Goal: Task Accomplishment & Management: Use online tool/utility

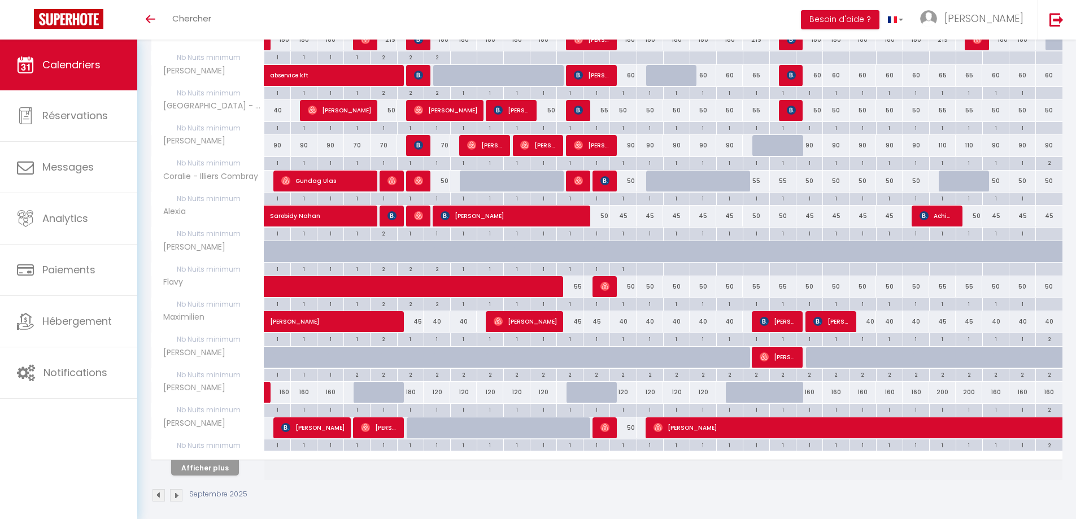
scroll to position [496, 0]
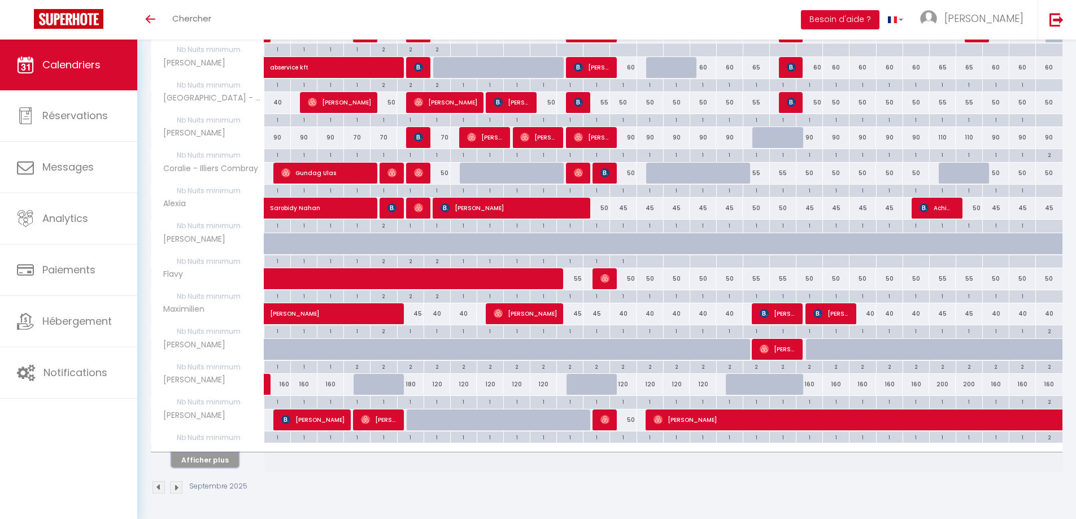
click at [194, 462] on button "Afficher plus" at bounding box center [205, 459] width 68 height 15
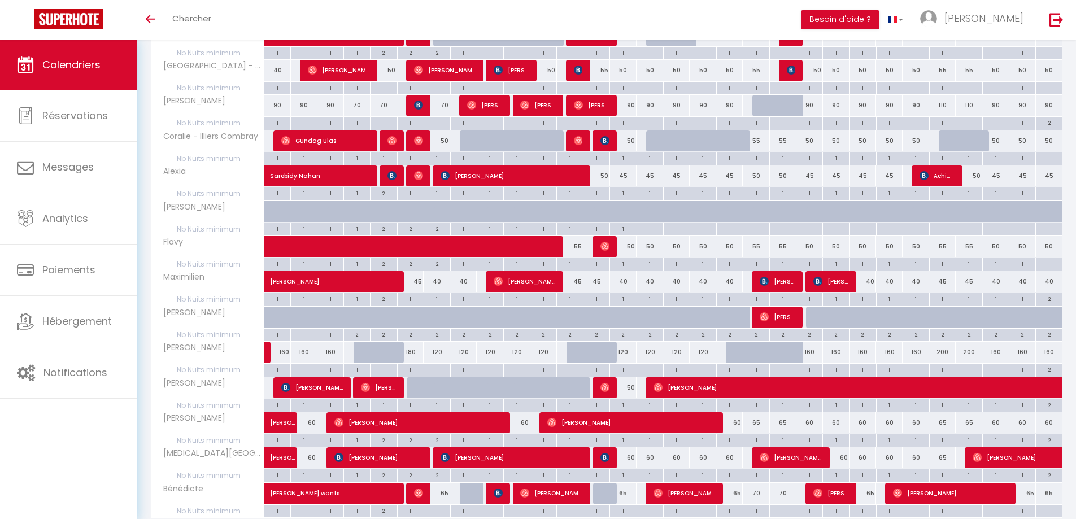
scroll to position [508, 0]
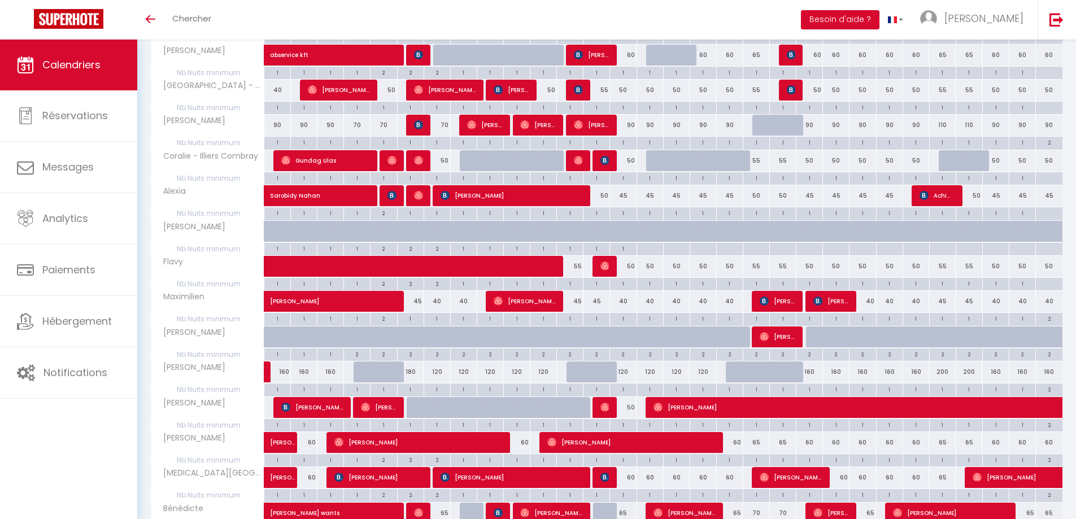
click at [526, 446] on div "60" at bounding box center [516, 442] width 27 height 21
type input "60"
type input "Mer 10 Septembre 2025"
type input "Jeu 11 Septembre 2025"
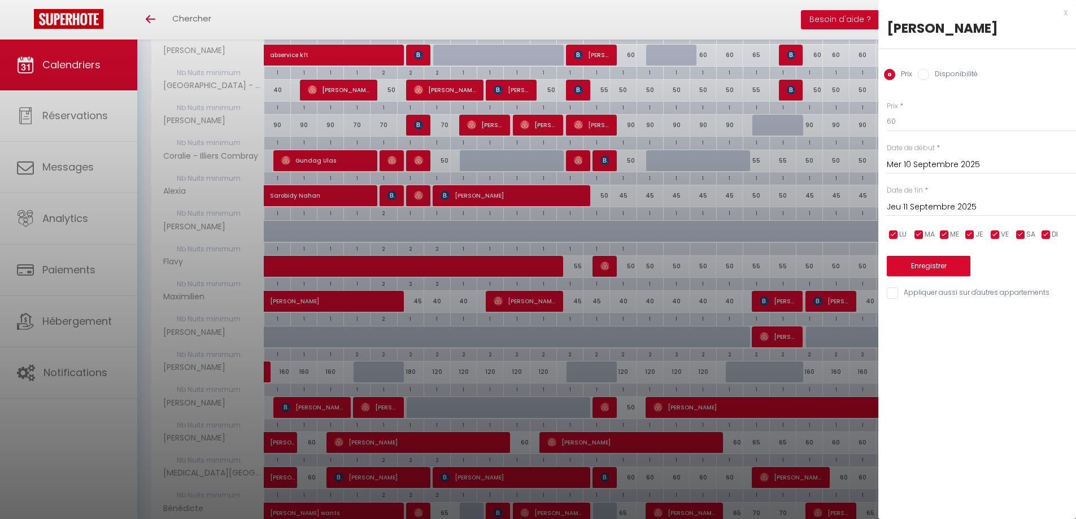
click at [524, 407] on div at bounding box center [538, 259] width 1076 height 519
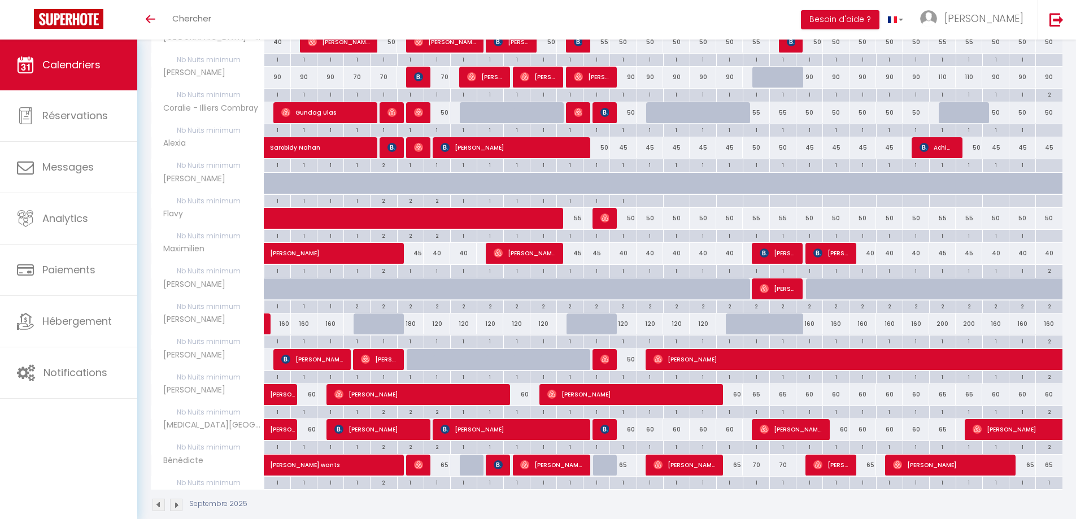
scroll to position [574, 0]
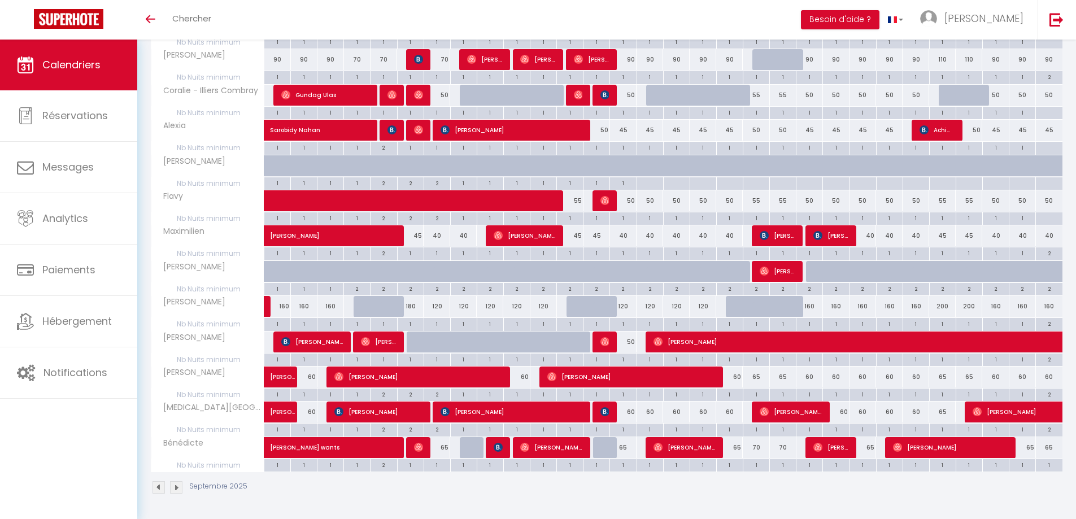
click at [624, 414] on div "60" at bounding box center [623, 412] width 27 height 21
type input "60"
type input "Dim 14 Septembre 2025"
type input "Lun 15 Septembre 2025"
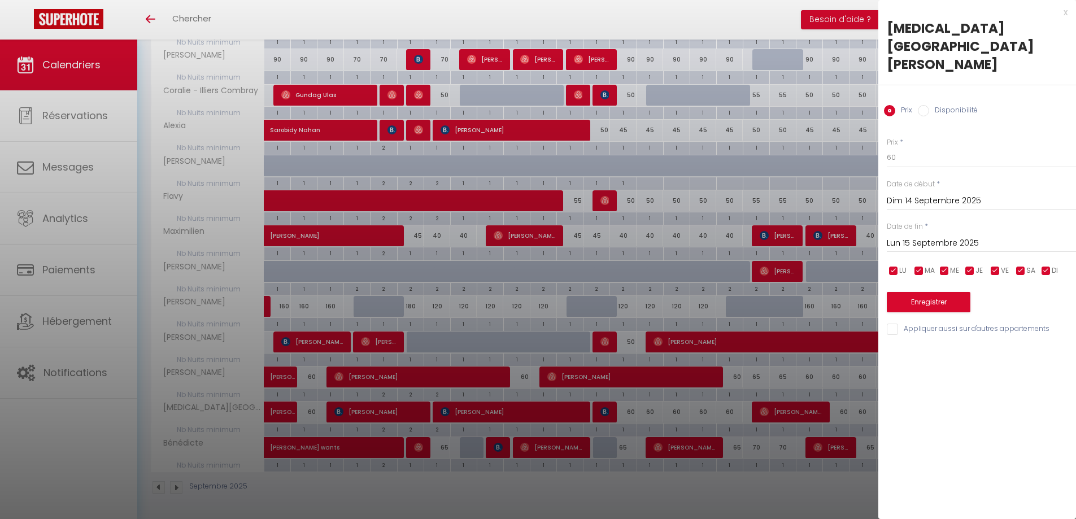
click at [624, 414] on div at bounding box center [538, 259] width 1076 height 519
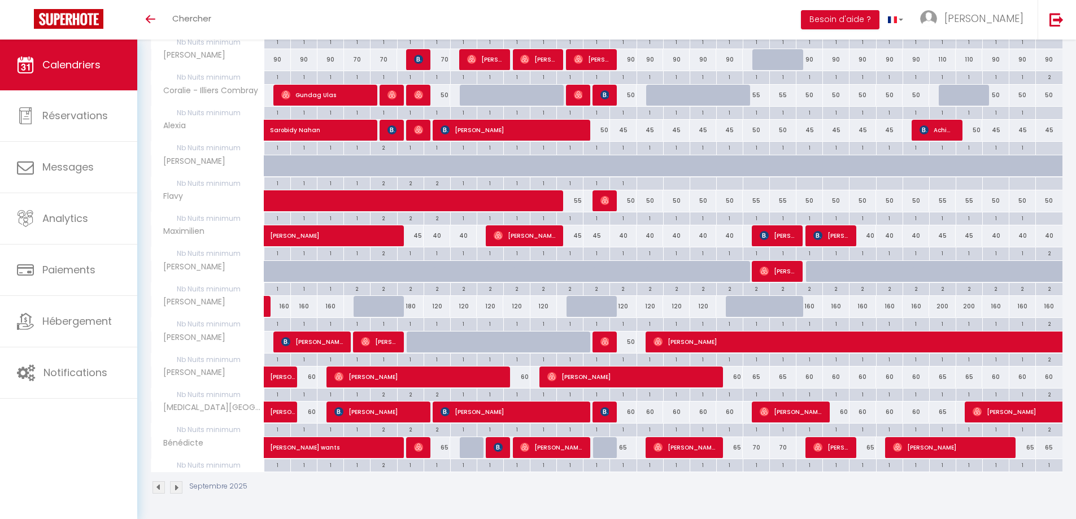
click at [624, 414] on div "60" at bounding box center [623, 412] width 27 height 21
type input "60"
type input "Dim 14 Septembre 2025"
type input "Lun 15 Septembre 2025"
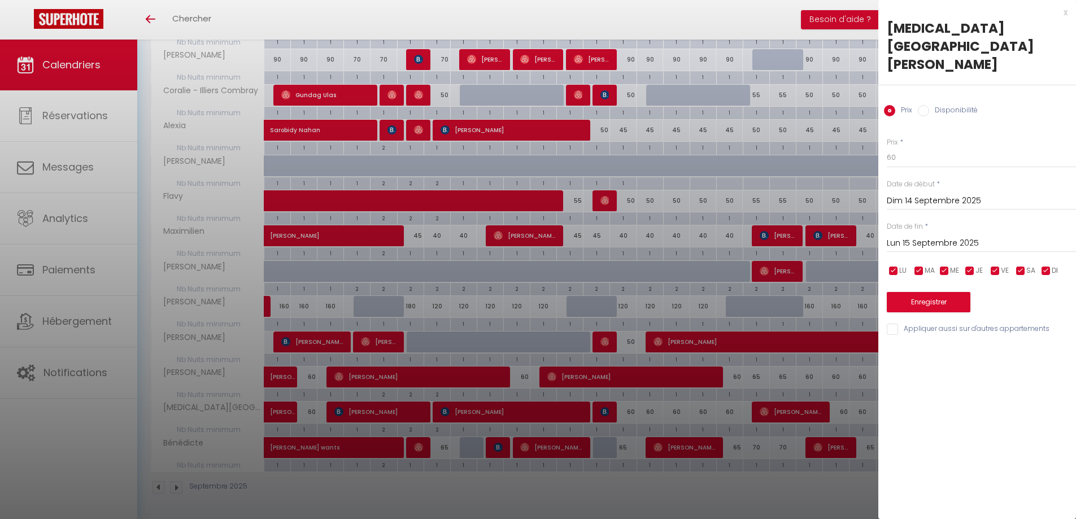
click at [624, 414] on div at bounding box center [538, 259] width 1076 height 519
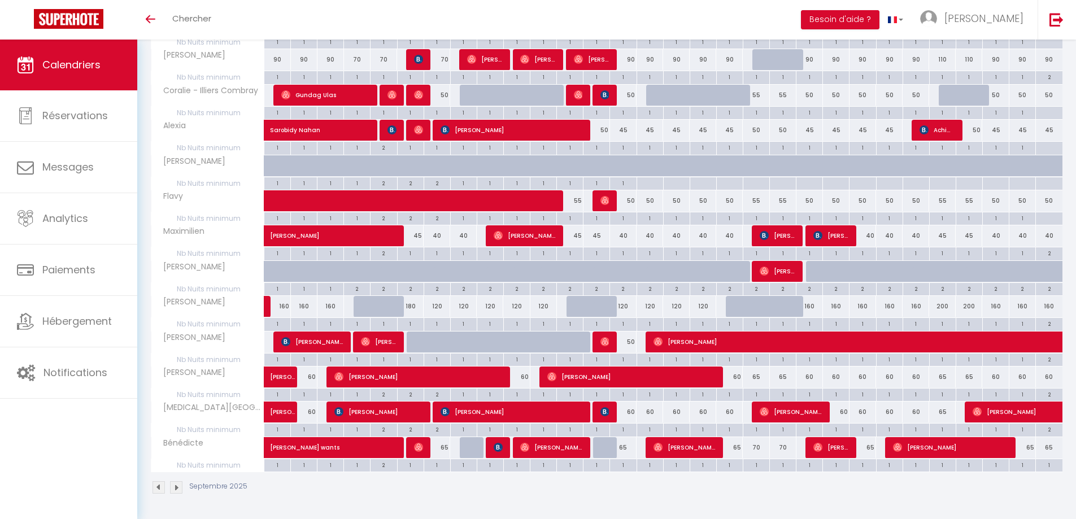
click at [837, 411] on div "60" at bounding box center [836, 412] width 27 height 21
type input "60"
type input "Lun 22 Septembre 2025"
type input "[DATE] Septembre 2025"
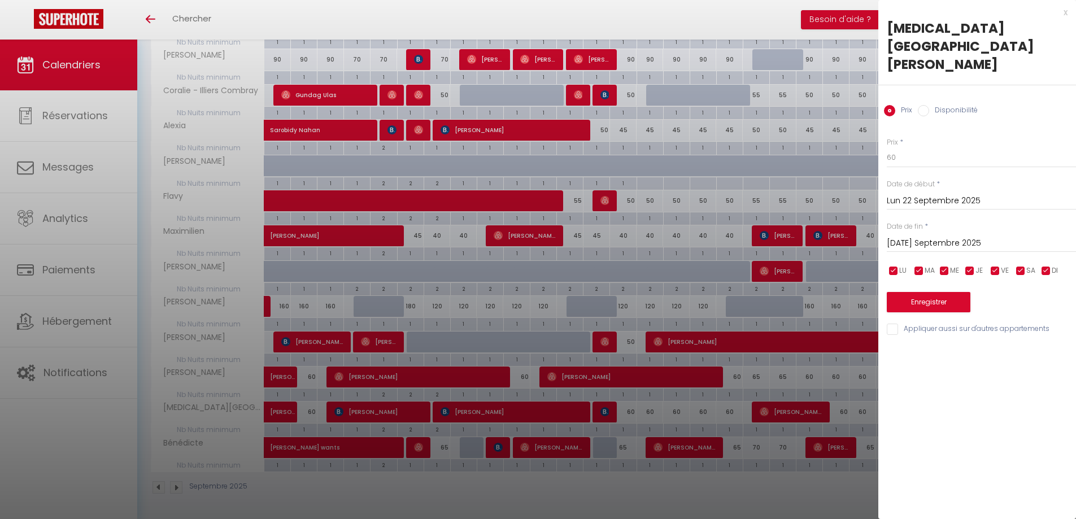
click at [837, 411] on div at bounding box center [538, 259] width 1076 height 519
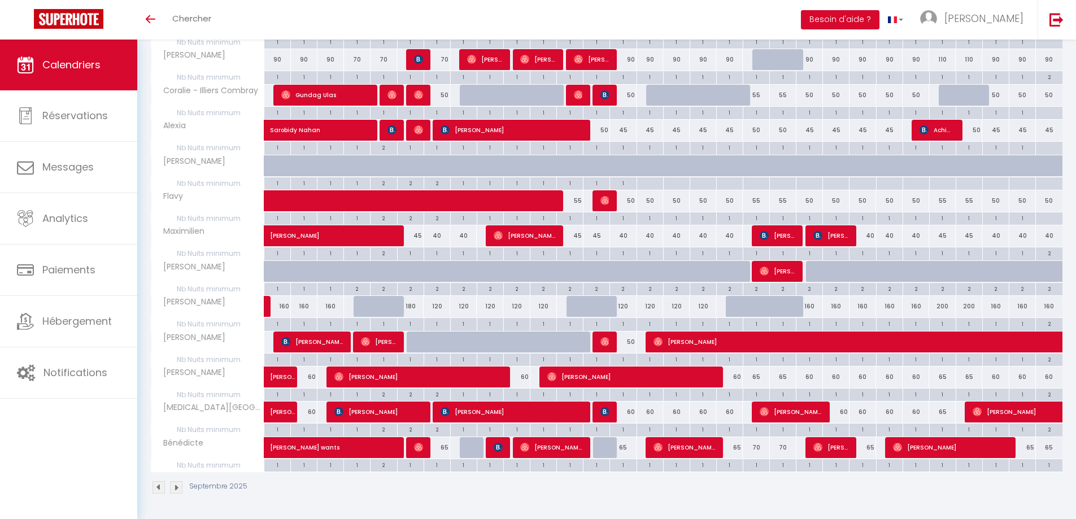
scroll to position [517, 0]
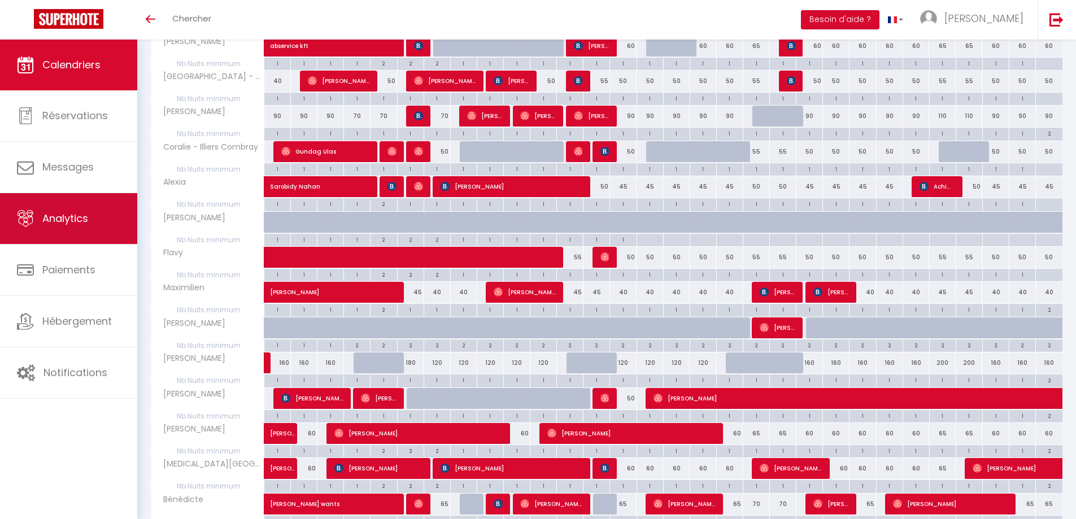
click at [92, 214] on link "Analytics" at bounding box center [68, 218] width 137 height 51
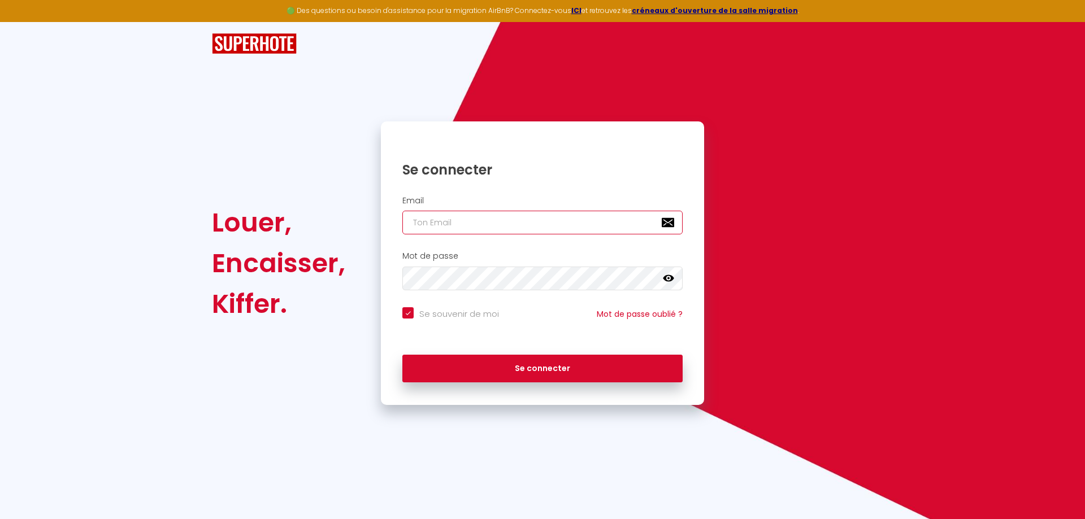
type input "[EMAIL_ADDRESS][DOMAIN_NAME]"
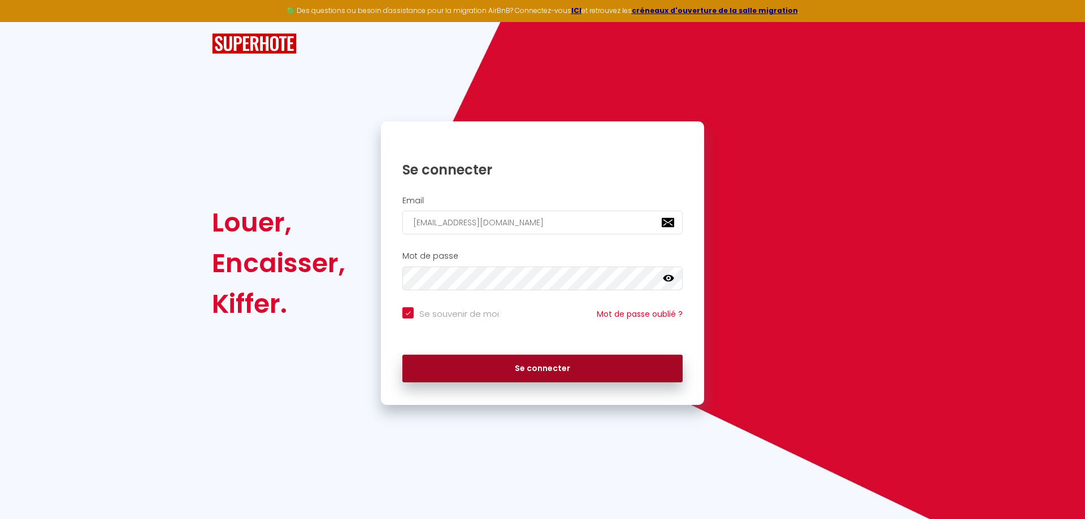
click at [476, 362] on button "Se connecter" at bounding box center [542, 369] width 280 height 28
checkbox input "true"
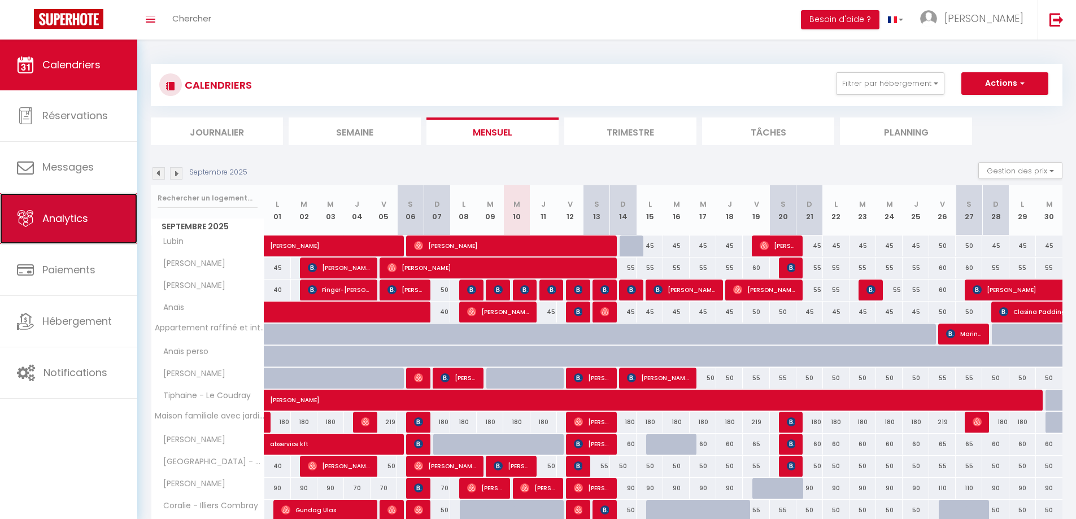
click at [67, 227] on link "Analytics" at bounding box center [68, 218] width 137 height 51
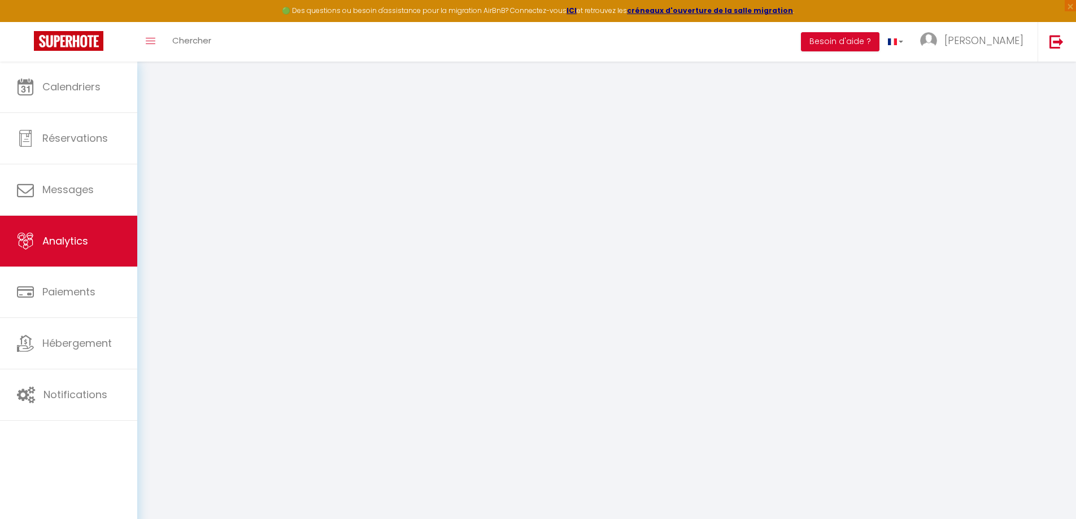
select select "2025"
select select "9"
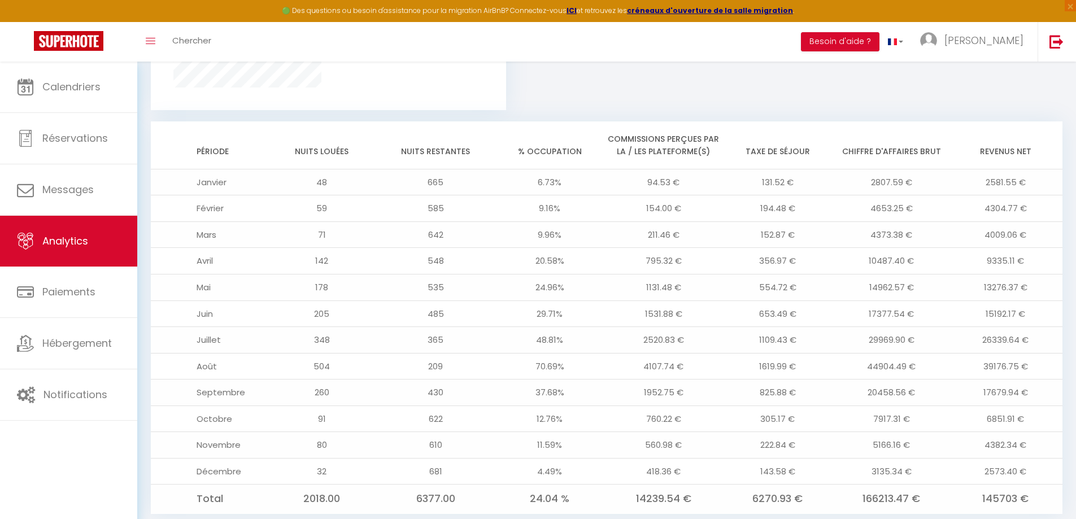
scroll to position [857, 0]
